Goal: Transaction & Acquisition: Purchase product/service

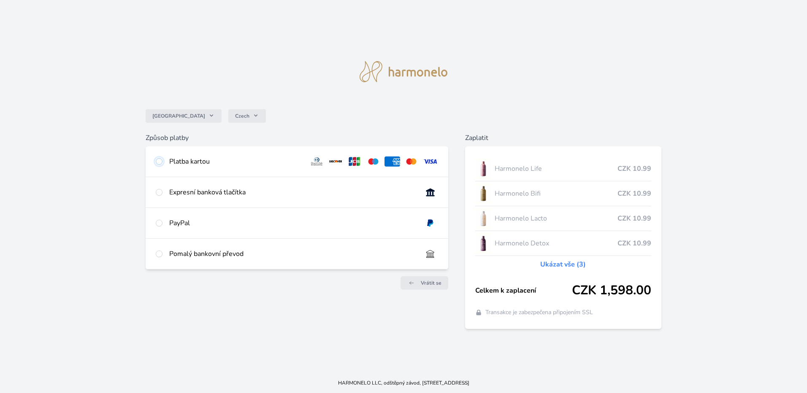
click at [158, 164] on input "radio" at bounding box center [159, 161] width 7 height 7
radio input "true"
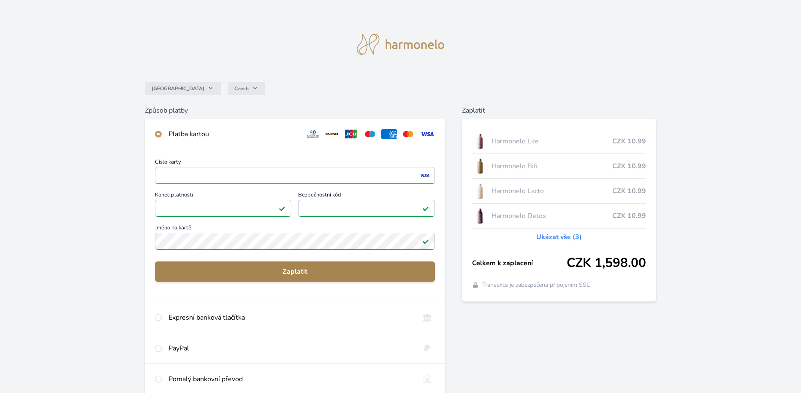
click at [295, 270] on span "Zaplatit" at bounding box center [295, 272] width 266 height 10
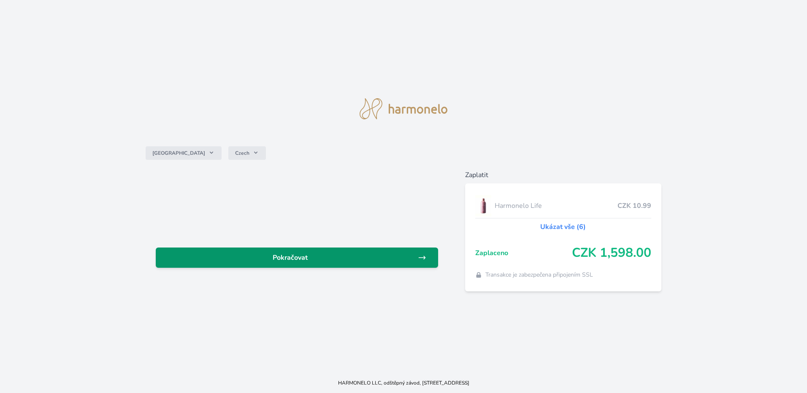
click at [321, 262] on span "Pokračovat" at bounding box center [290, 258] width 255 height 10
